Goal: Information Seeking & Learning: Check status

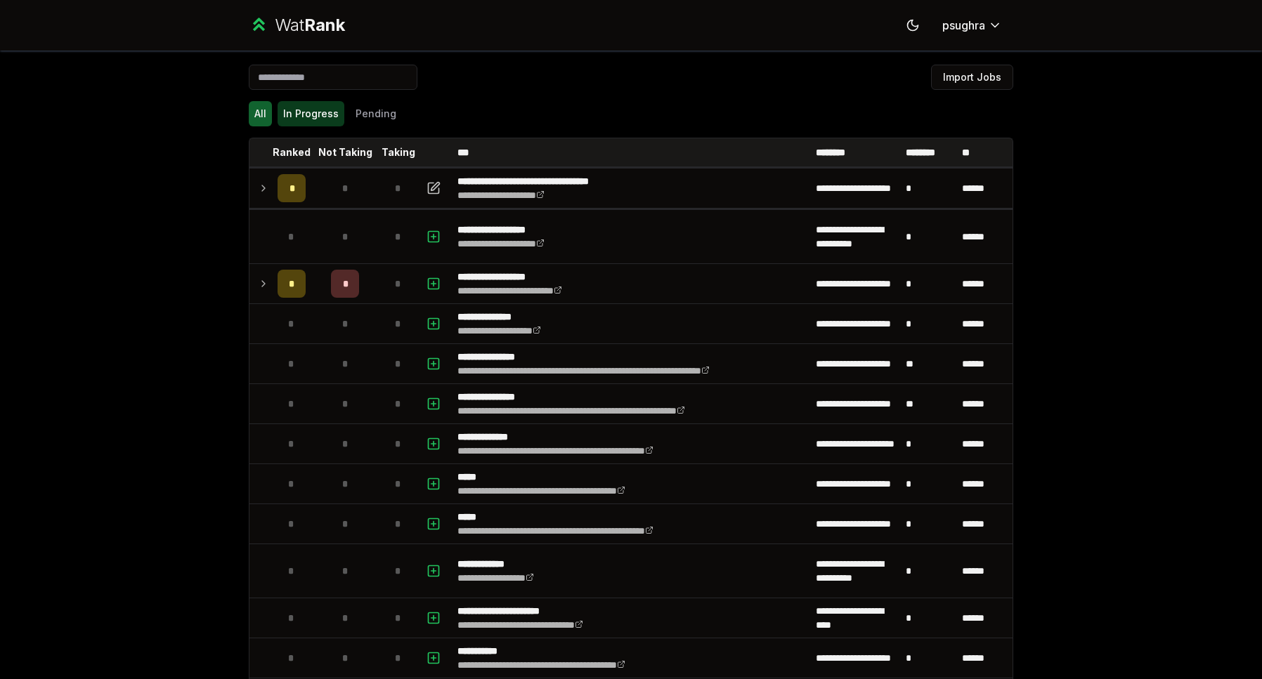
click at [307, 115] on button "In Progress" at bounding box center [311, 113] width 67 height 25
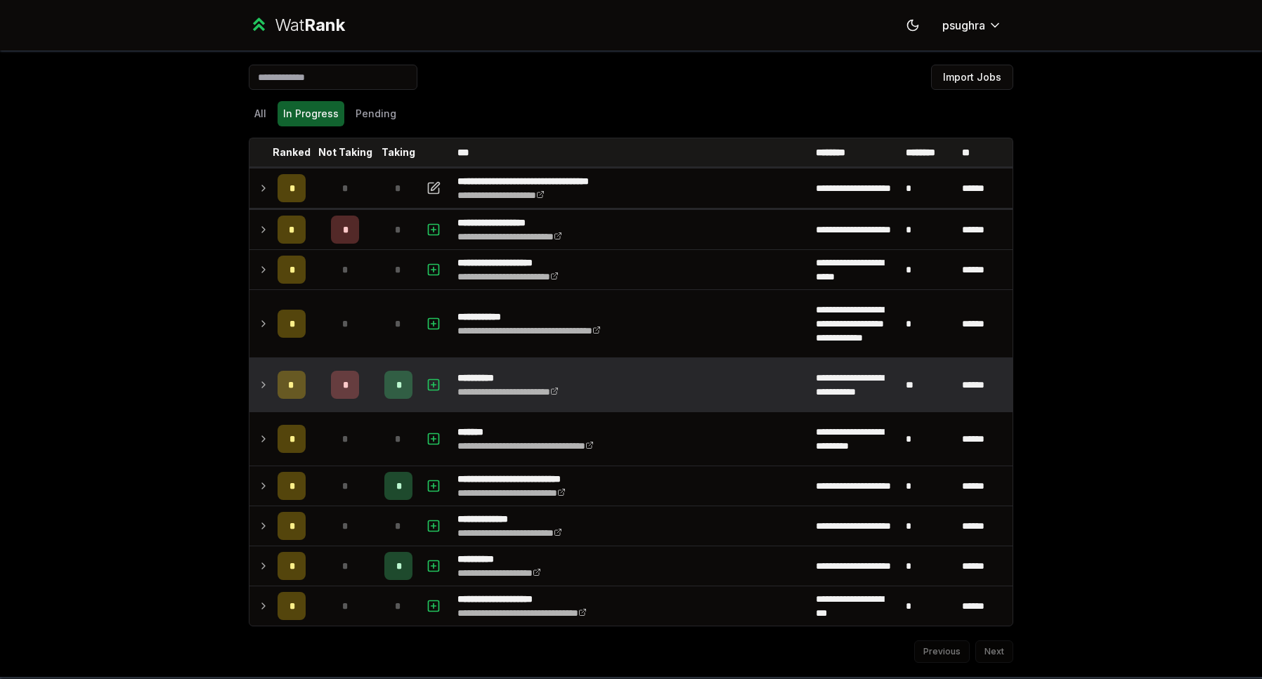
click at [260, 386] on icon at bounding box center [263, 385] width 11 height 17
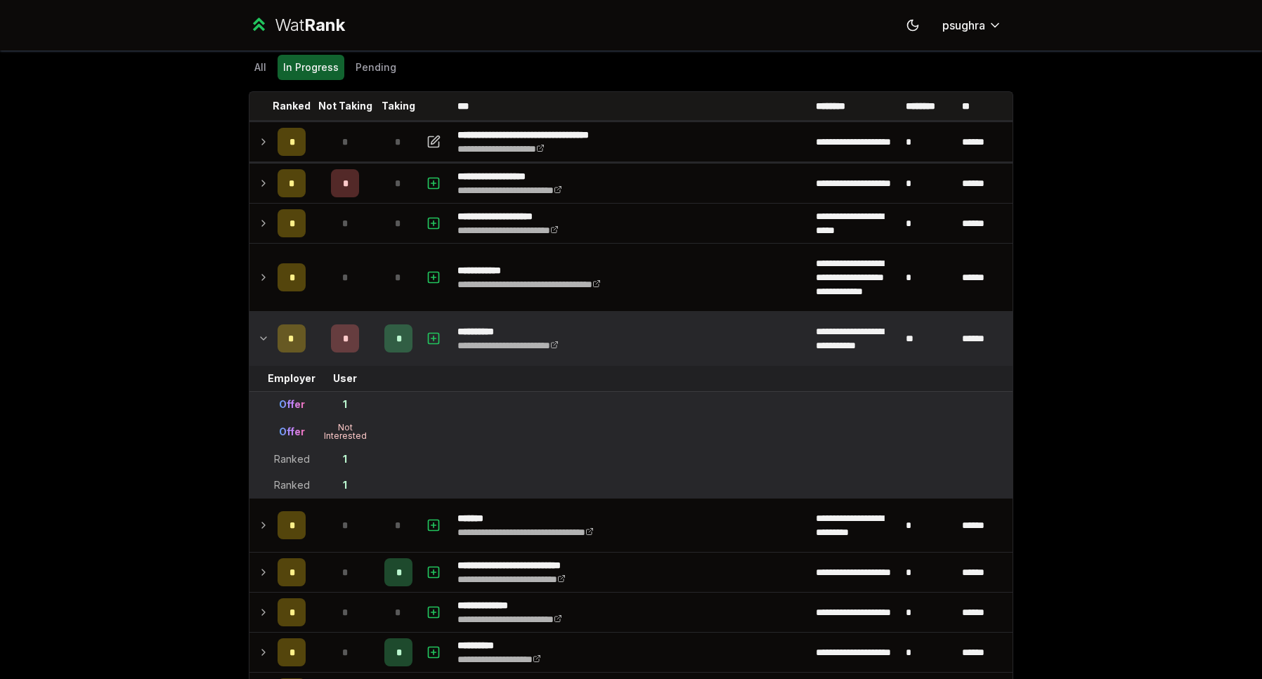
scroll to position [47, 0]
click at [258, 339] on icon at bounding box center [263, 338] width 11 height 17
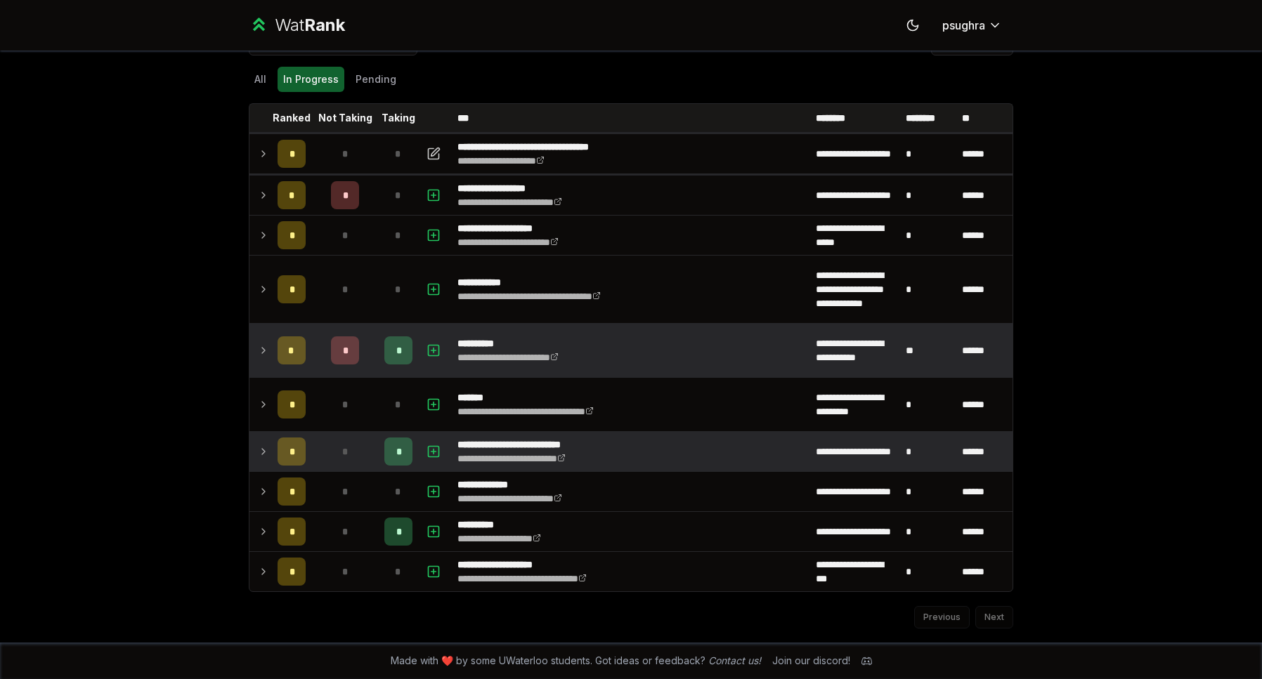
click at [258, 449] on icon at bounding box center [263, 451] width 11 height 17
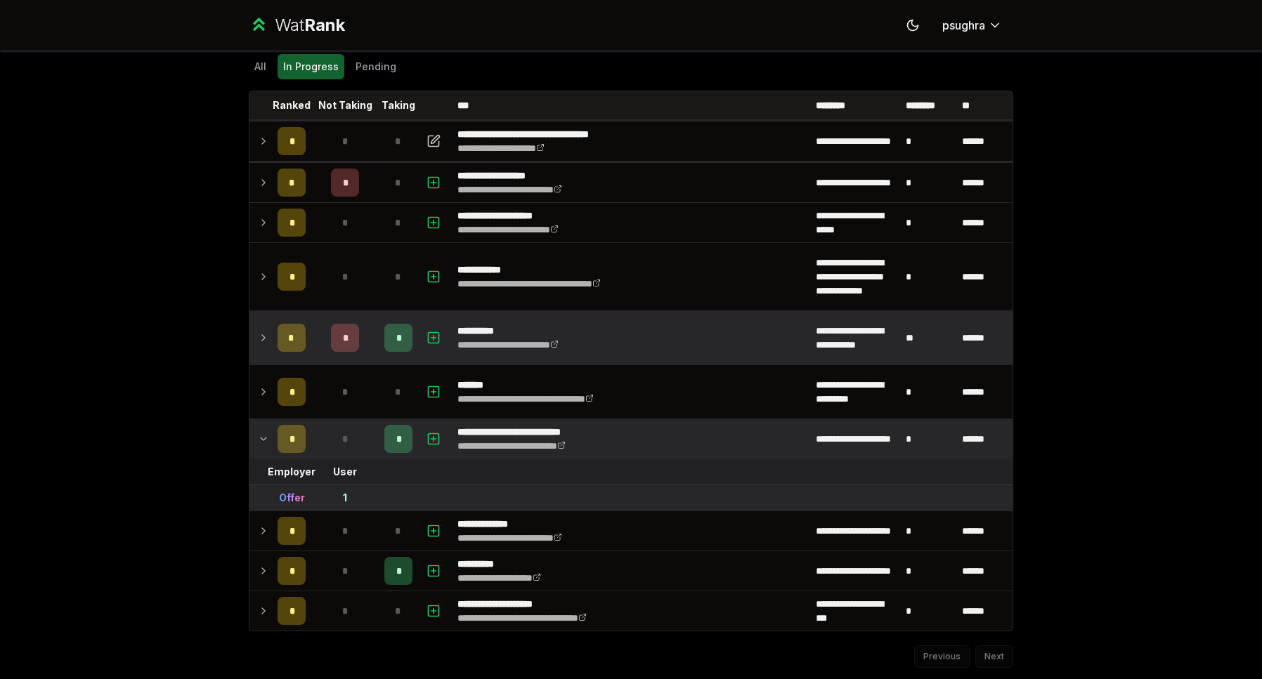
click at [261, 438] on icon at bounding box center [264, 439] width 6 height 3
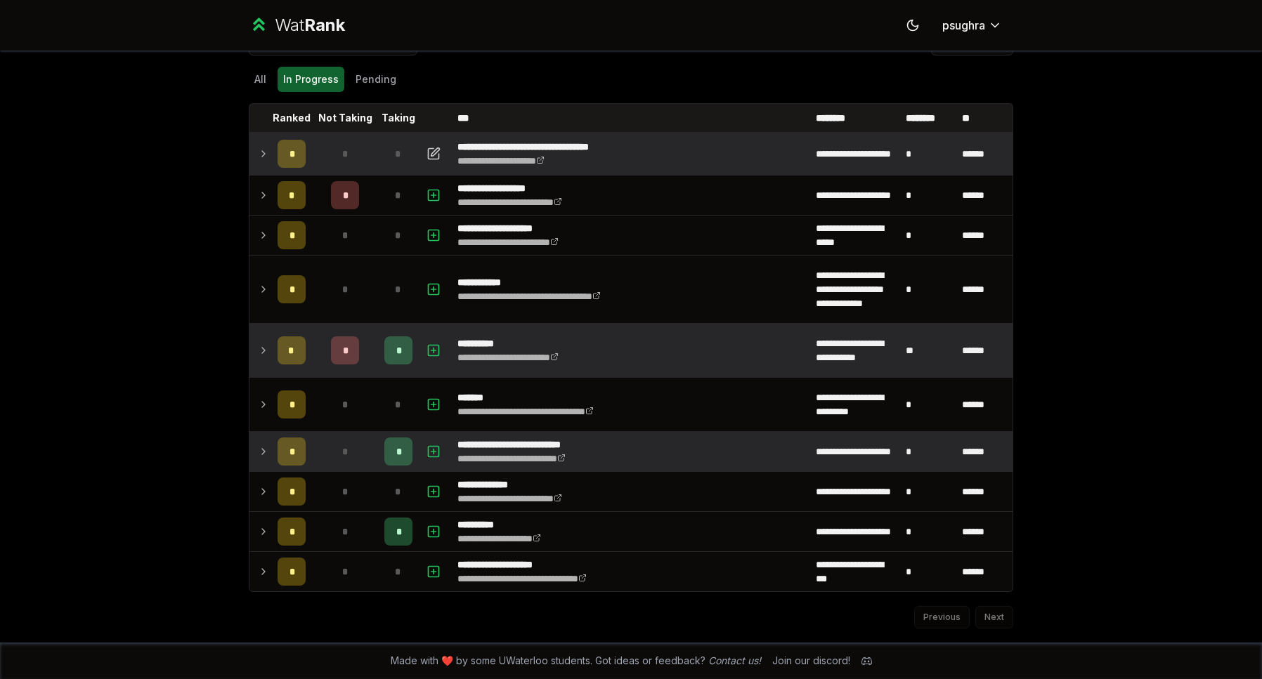
click at [263, 162] on td at bounding box center [260, 153] width 22 height 39
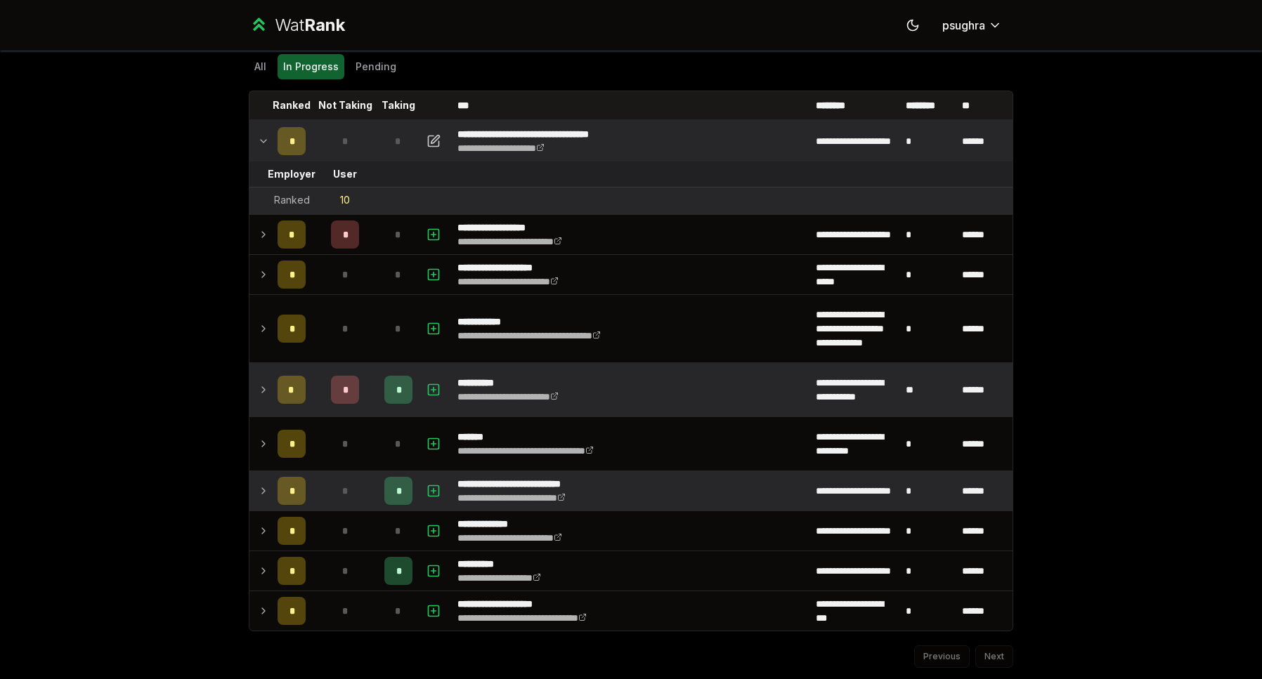
click at [263, 147] on td at bounding box center [260, 141] width 22 height 39
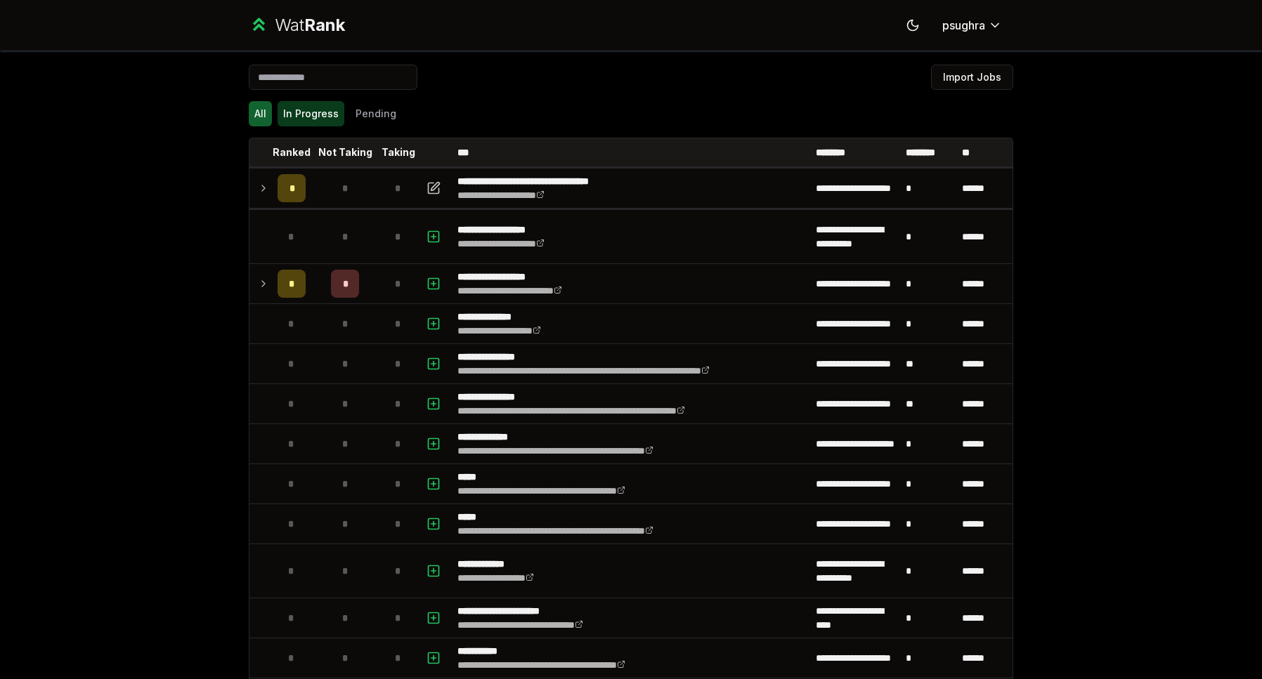
click at [291, 120] on button "In Progress" at bounding box center [311, 113] width 67 height 25
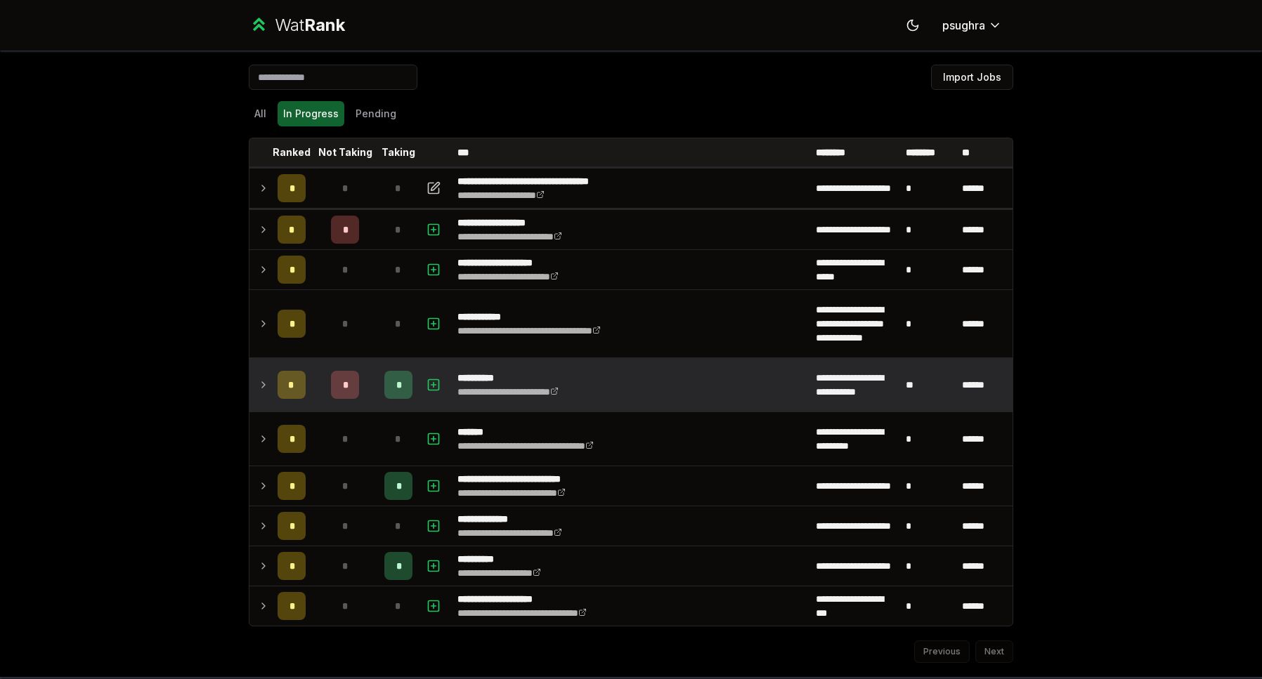
click at [262, 382] on icon at bounding box center [263, 385] width 3 height 6
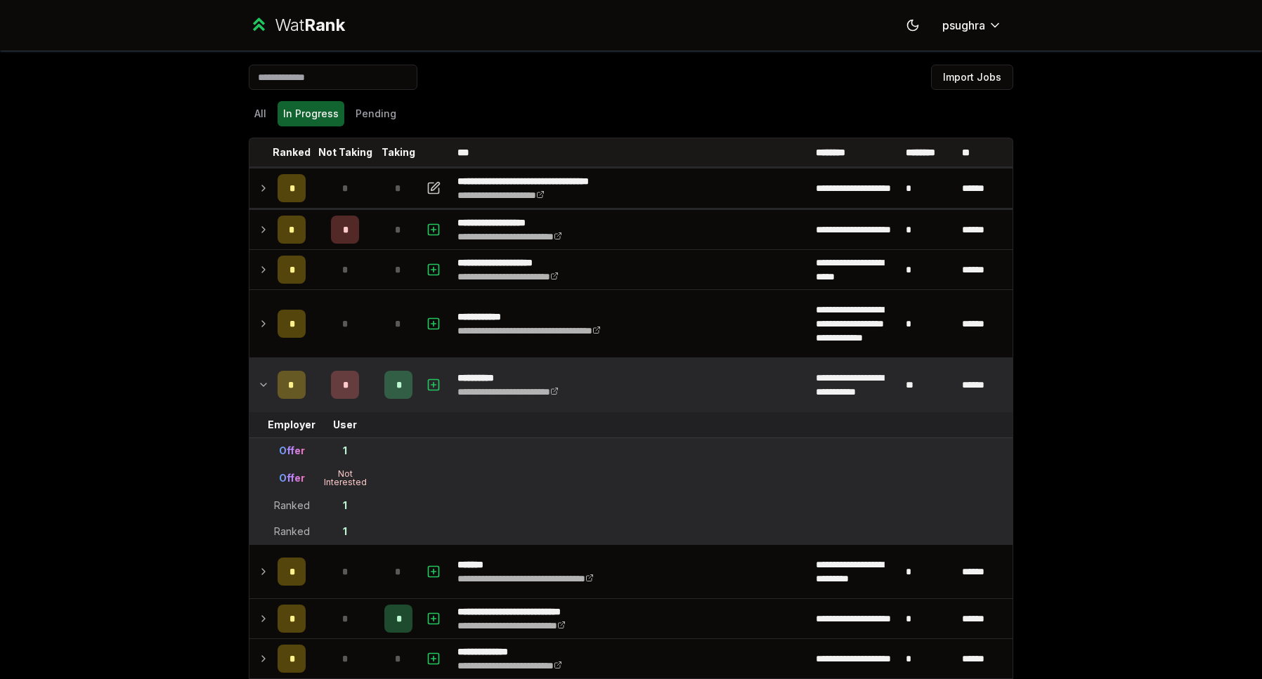
click at [258, 382] on icon at bounding box center [263, 385] width 11 height 17
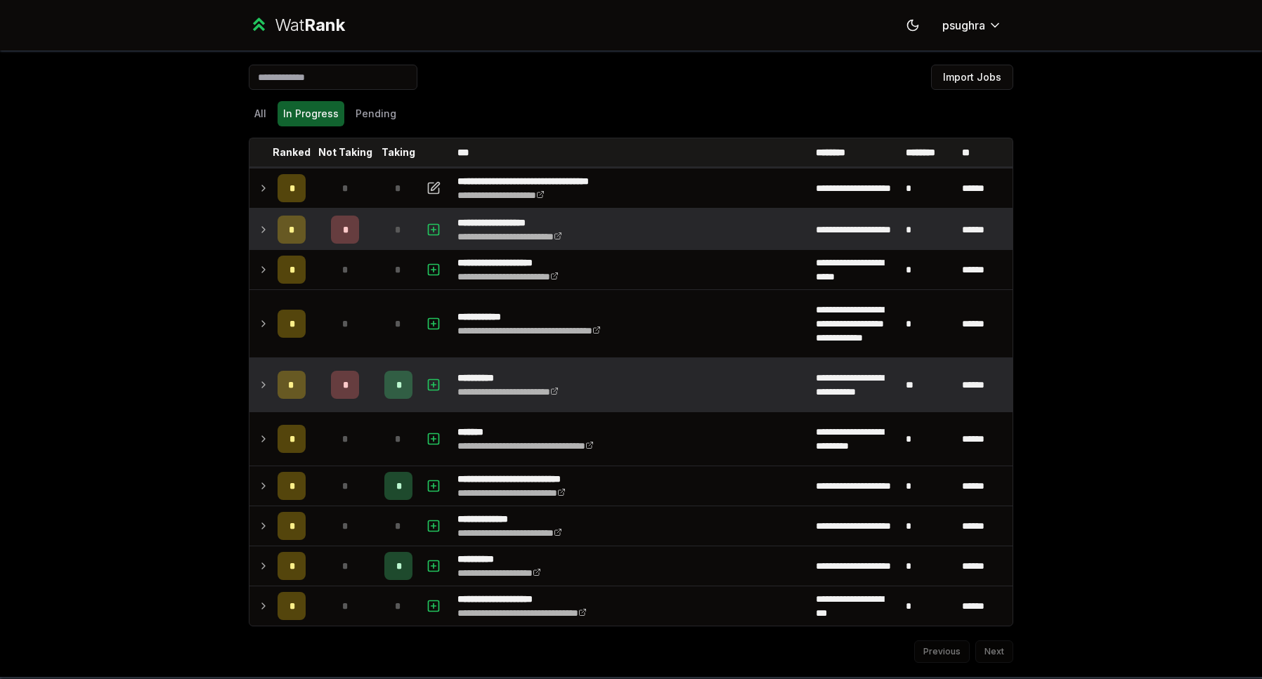
click at [379, 224] on td "*" at bounding box center [398, 229] width 39 height 39
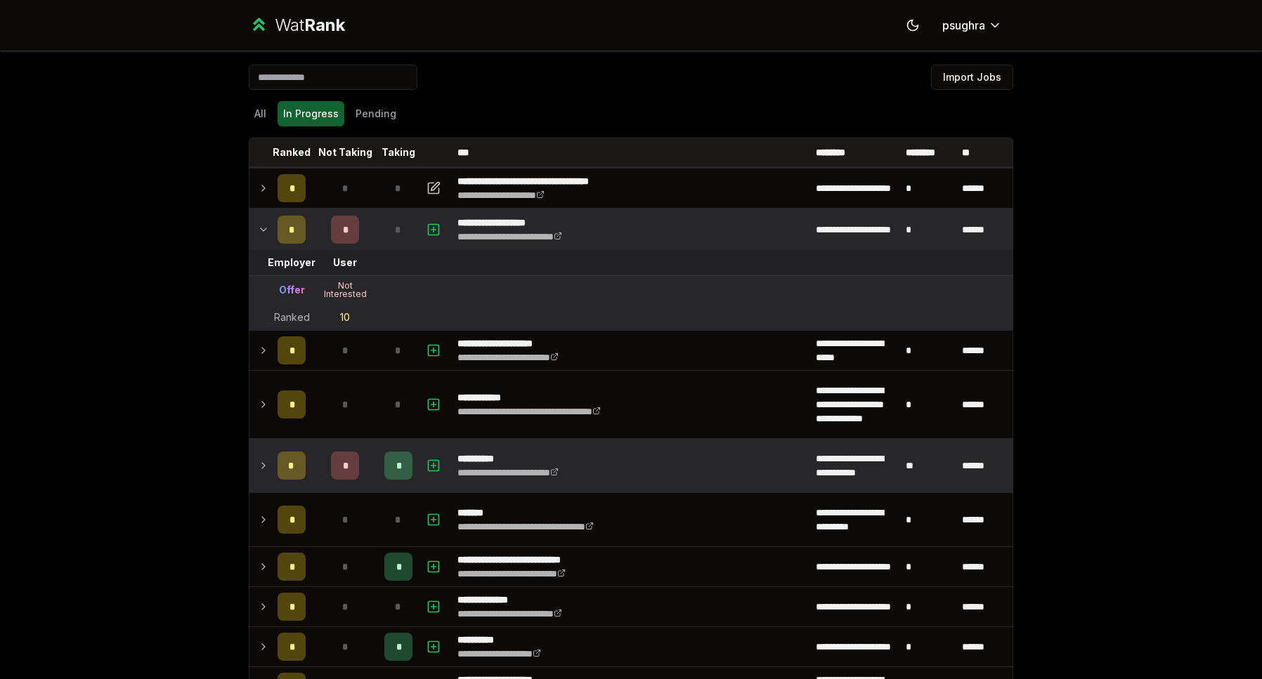
click at [379, 224] on td "*" at bounding box center [398, 229] width 39 height 39
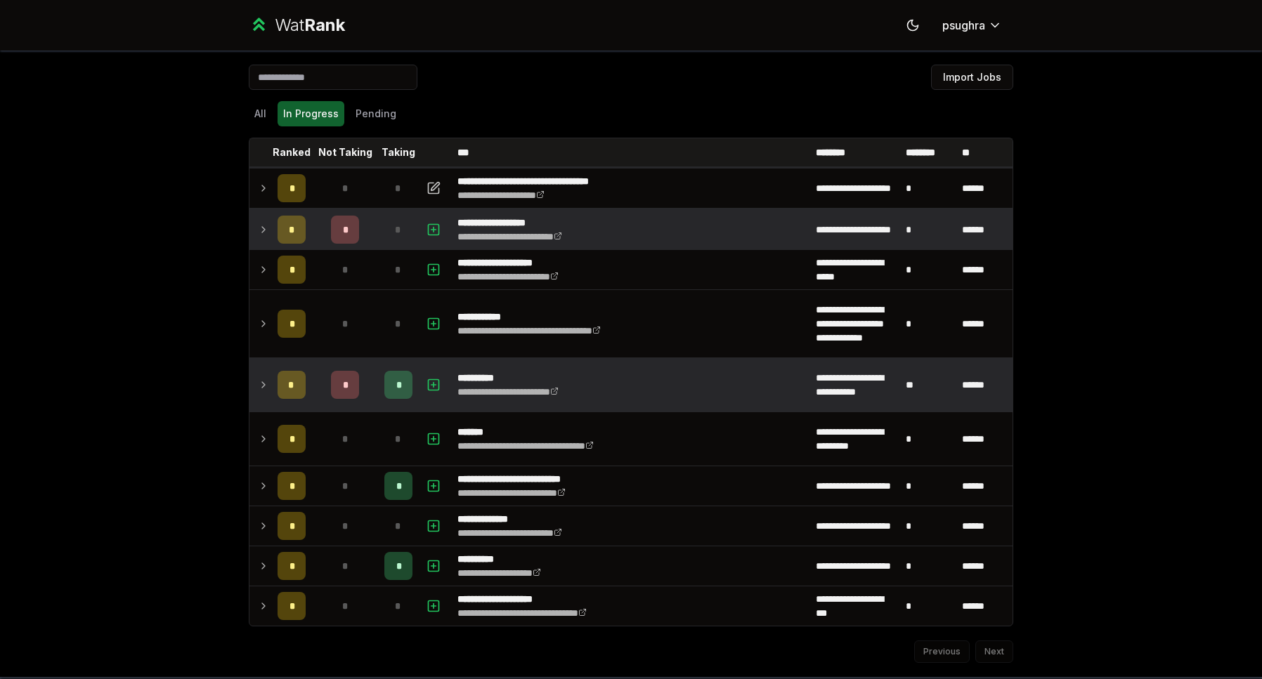
click at [379, 224] on td "*" at bounding box center [398, 229] width 39 height 39
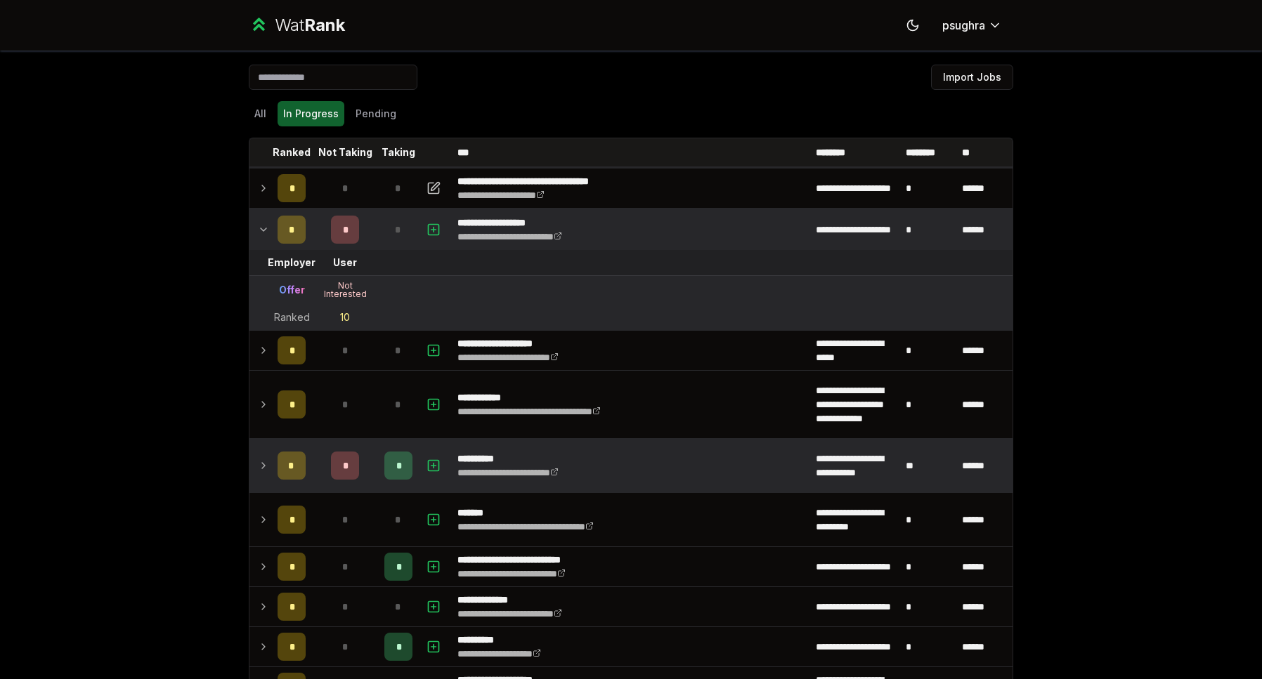
click at [379, 224] on td "*" at bounding box center [398, 229] width 39 height 39
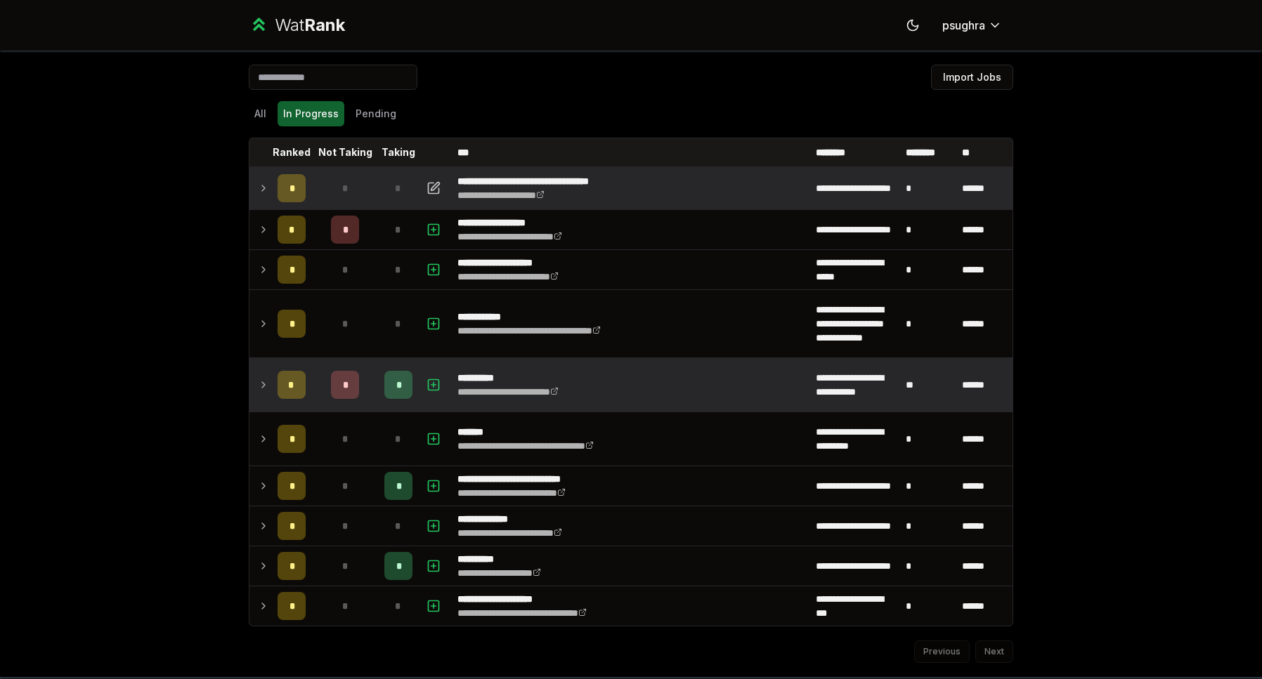
click at [353, 186] on div "*" at bounding box center [345, 188] width 28 height 28
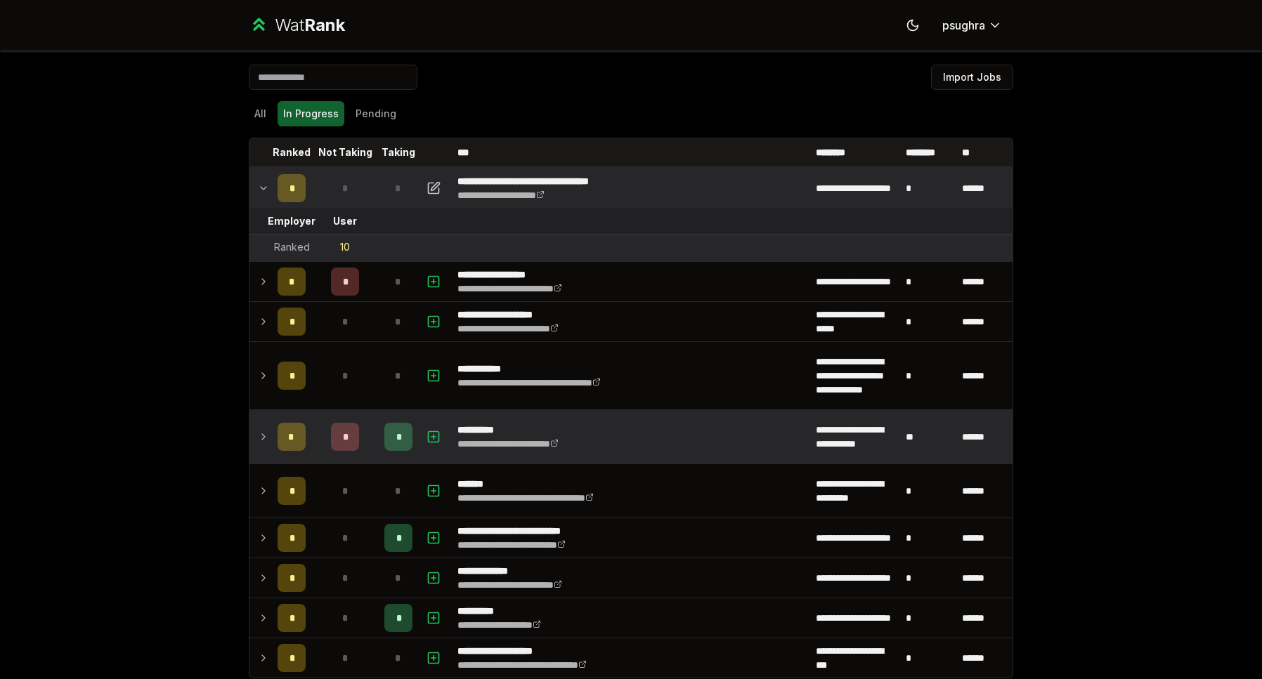
click at [353, 185] on div "*" at bounding box center [345, 188] width 28 height 28
